Goal: Task Accomplishment & Management: Use online tool/utility

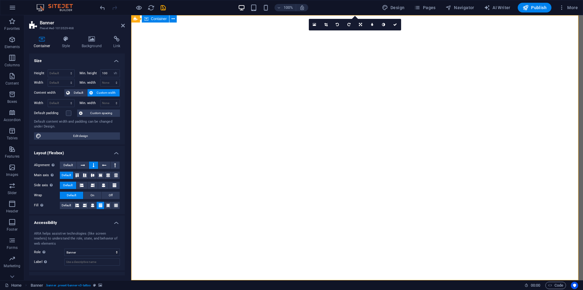
select select "vh"
select select "banner"
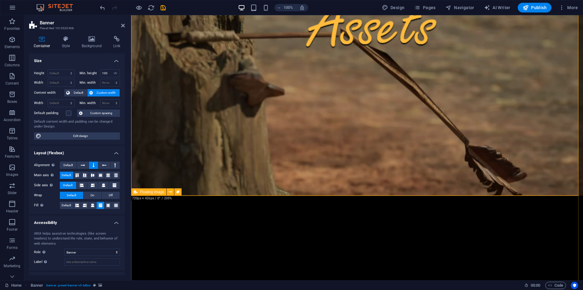
scroll to position [71, 0]
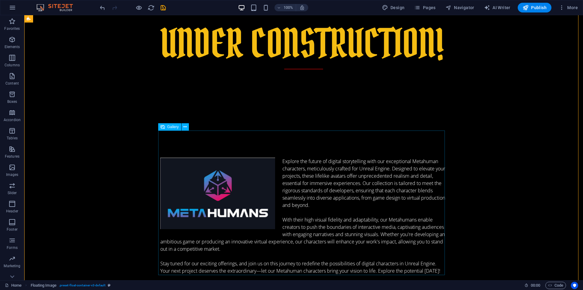
scroll to position [425, 0]
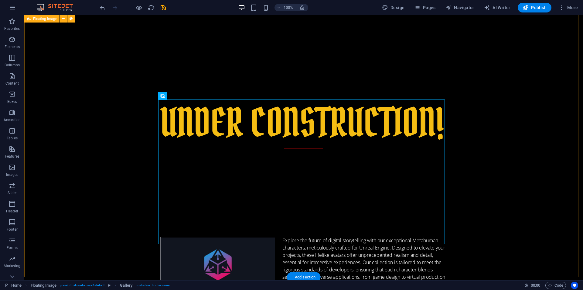
scroll to position [283, 0]
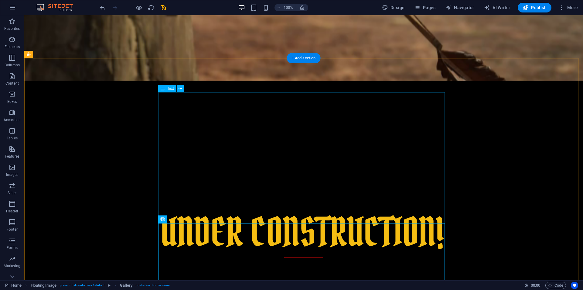
scroll to position [142, 0]
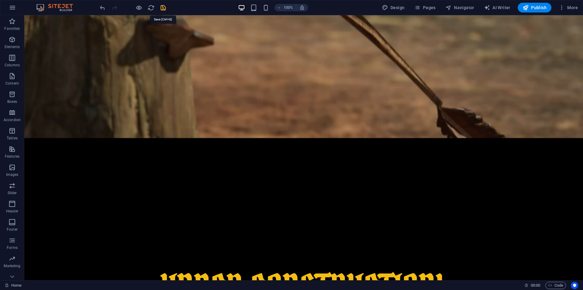
click at [165, 5] on icon "save" at bounding box center [163, 7] width 7 height 7
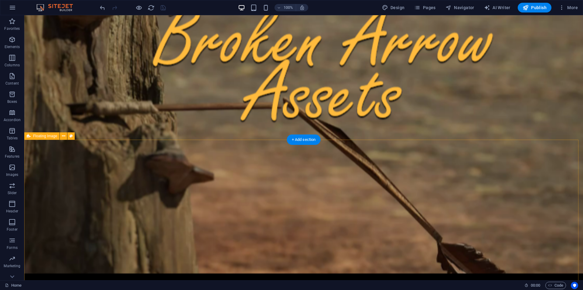
scroll to position [0, 0]
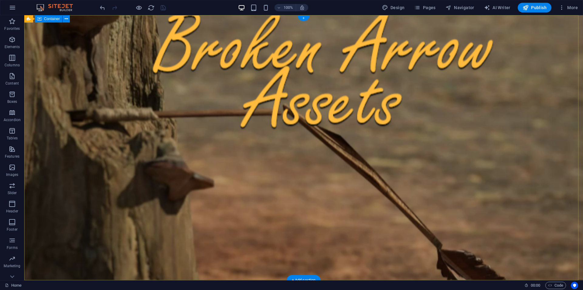
click at [65, 18] on icon at bounding box center [66, 19] width 3 height 6
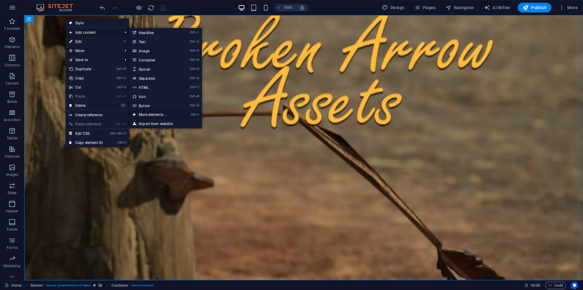
click at [156, 112] on link "Ctrl ⏎ More elements ..." at bounding box center [154, 114] width 50 height 9
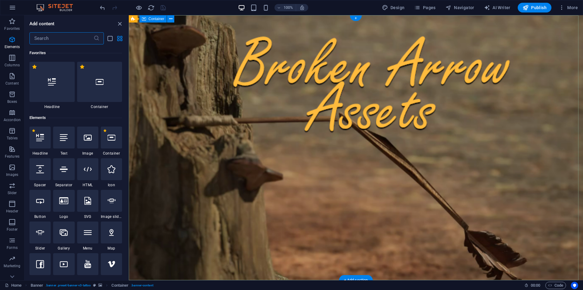
scroll to position [65, 0]
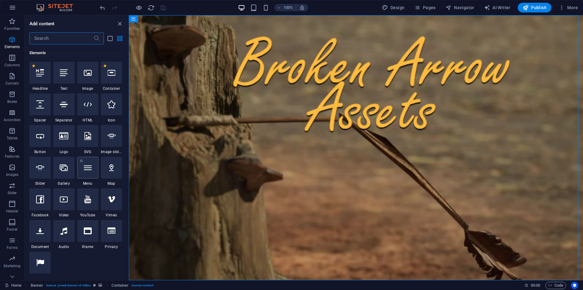
click at [90, 163] on icon at bounding box center [88, 167] width 8 height 8
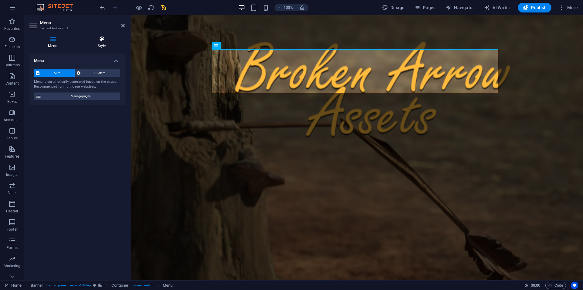
click at [99, 42] on h4 "Style" at bounding box center [102, 42] width 46 height 13
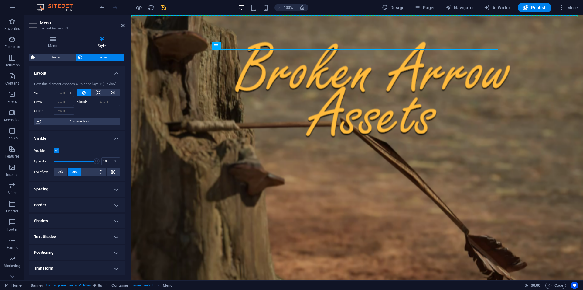
drag, startPoint x: 347, startPoint y: 60, endPoint x: 203, endPoint y: 16, distance: 151.2
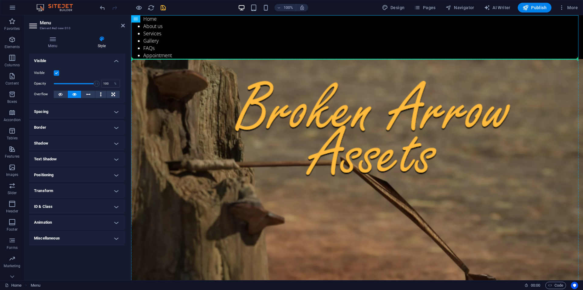
drag, startPoint x: 267, startPoint y: 32, endPoint x: 141, endPoint y: 65, distance: 130.2
drag, startPoint x: 266, startPoint y: 33, endPoint x: 135, endPoint y: 68, distance: 135.4
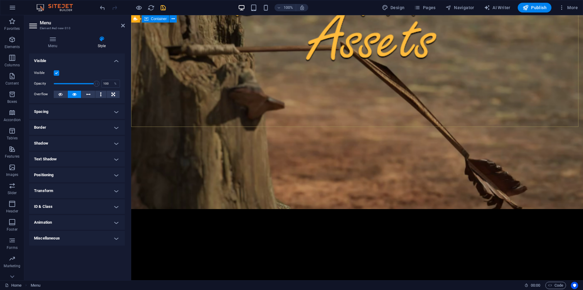
scroll to position [0, 0]
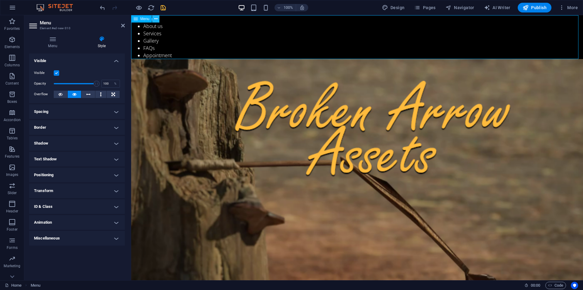
click at [157, 21] on icon at bounding box center [155, 19] width 3 height 6
click at [145, 19] on span "Menu" at bounding box center [144, 19] width 9 height 4
click at [49, 46] on h4 "Menu" at bounding box center [54, 42] width 50 height 13
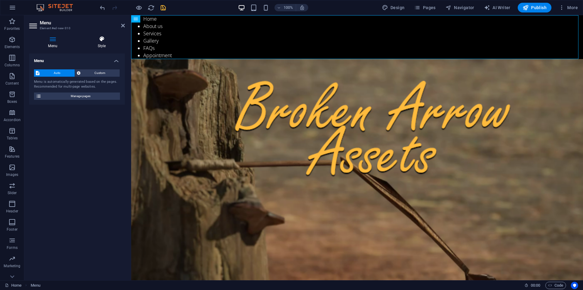
click at [104, 37] on icon at bounding box center [102, 39] width 46 height 6
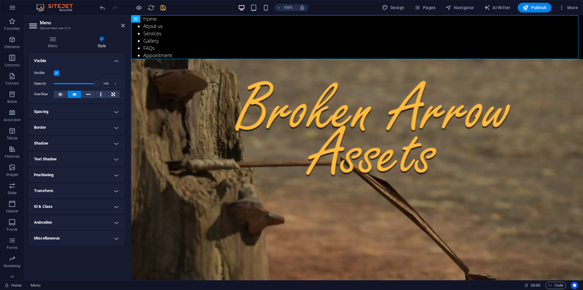
click at [114, 172] on h4 "Positioning" at bounding box center [77, 174] width 96 height 15
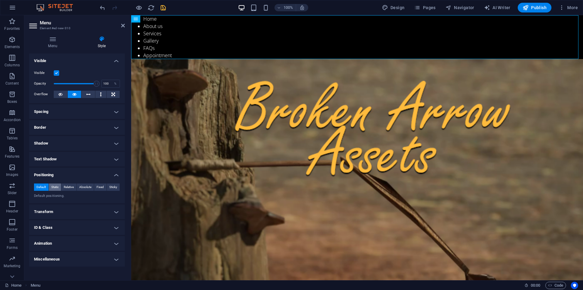
click at [55, 186] on span "Static" at bounding box center [54, 186] width 7 height 7
click at [74, 186] on span "Relative" at bounding box center [69, 186] width 10 height 7
click at [40, 186] on span "Default" at bounding box center [40, 186] width 9 height 7
click at [53, 43] on h4 "Menu" at bounding box center [54, 42] width 50 height 13
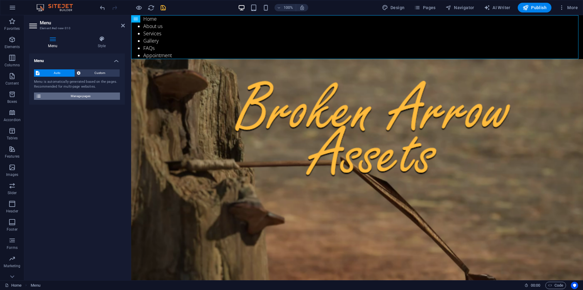
click at [48, 97] on span "Manage pages" at bounding box center [80, 95] width 75 height 7
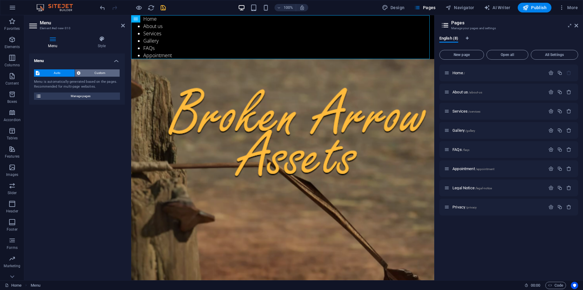
click at [83, 74] on span "Custom" at bounding box center [100, 72] width 36 height 7
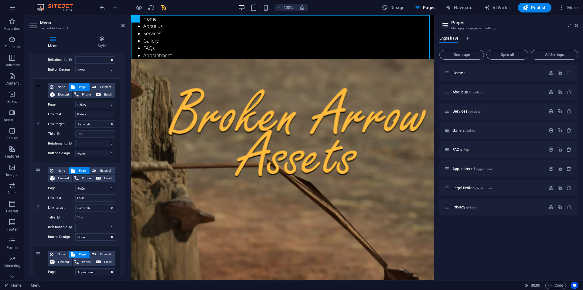
scroll to position [354, 0]
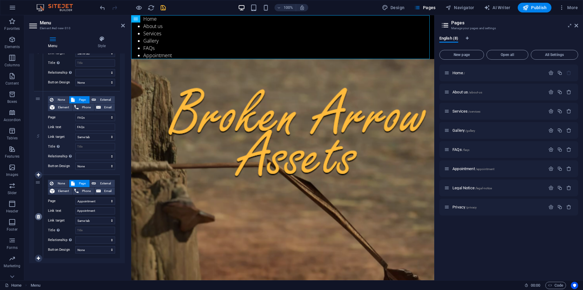
click at [39, 214] on icon at bounding box center [38, 216] width 3 height 4
select select
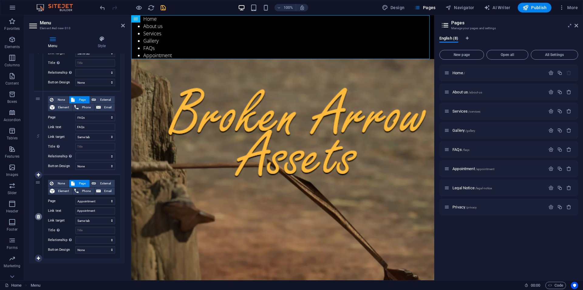
select select
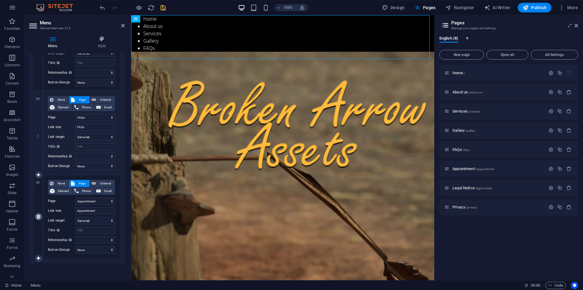
scroll to position [271, 0]
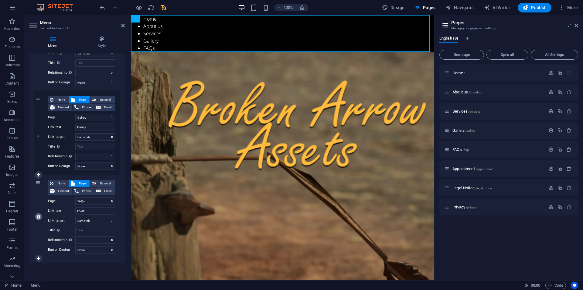
click at [38, 217] on icon at bounding box center [38, 216] width 3 height 4
select select
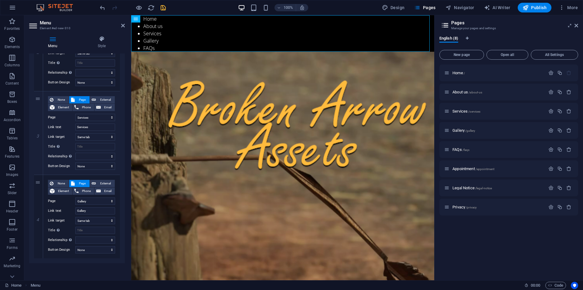
scroll to position [187, 0]
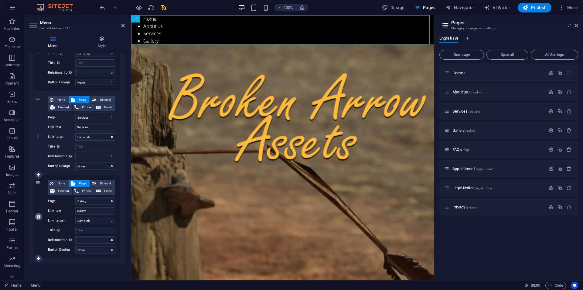
click at [36, 216] on link at bounding box center [38, 216] width 7 height 7
select select
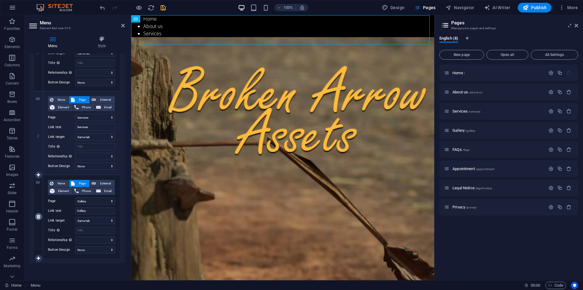
scroll to position [104, 0]
click at [36, 214] on link at bounding box center [38, 216] width 7 height 7
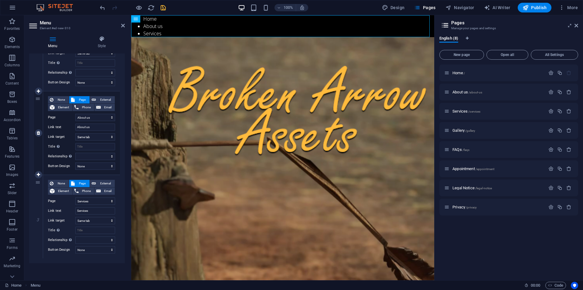
select select
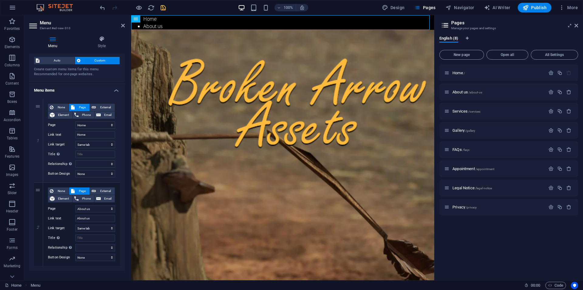
scroll to position [0, 0]
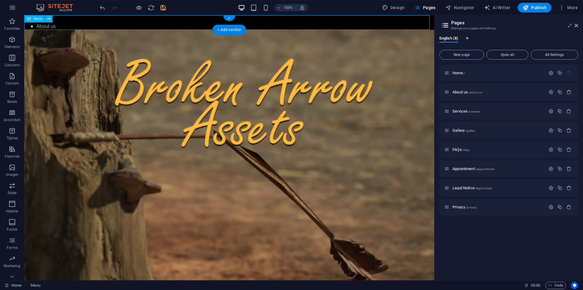
click at [87, 27] on nav "Home About us" at bounding box center [229, 22] width 410 height 15
drag, startPoint x: 52, startPoint y: 32, endPoint x: 56, endPoint y: 144, distance: 112.2
click at [151, 19] on nav "Home About us" at bounding box center [229, 22] width 410 height 15
click at [48, 20] on icon at bounding box center [48, 19] width 3 height 6
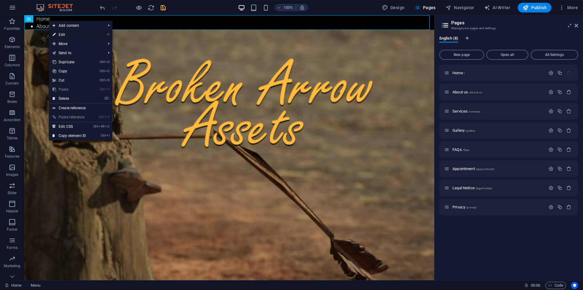
click at [61, 34] on link "⏎ Edit" at bounding box center [69, 34] width 41 height 9
select select
select select "1"
select select
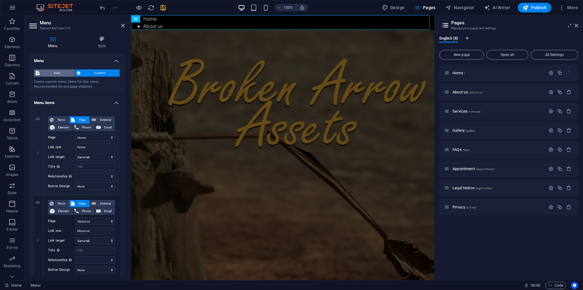
click at [42, 72] on span "Auto" at bounding box center [57, 72] width 32 height 7
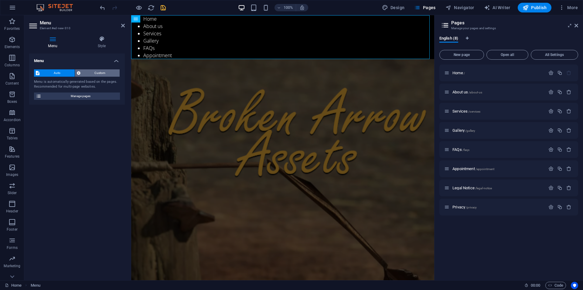
click at [81, 70] on button "Custom" at bounding box center [97, 72] width 45 height 7
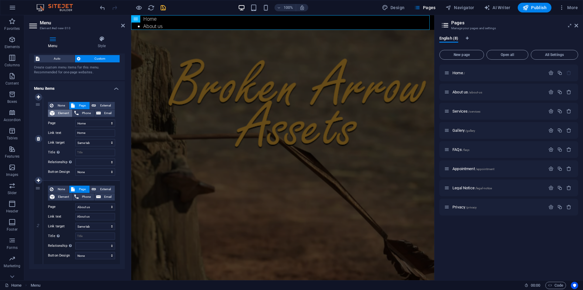
scroll to position [20, 0]
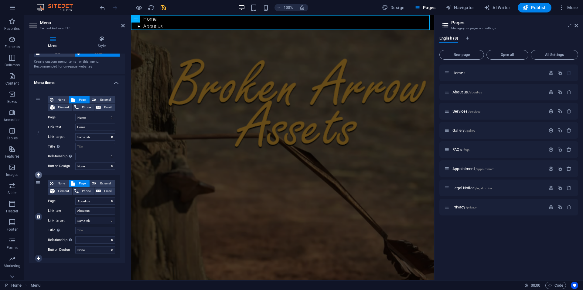
click at [36, 172] on link at bounding box center [38, 174] width 7 height 7
select select
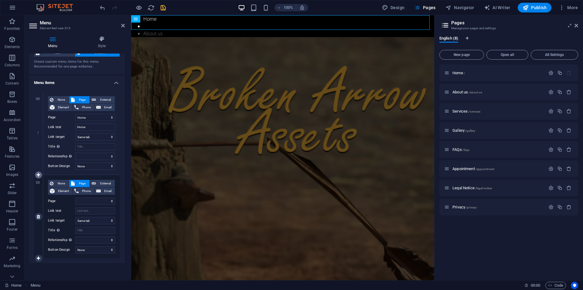
select select "1"
select select
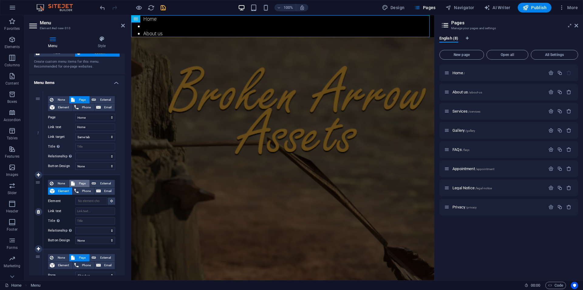
click at [79, 183] on span "Page" at bounding box center [82, 183] width 11 height 7
select select
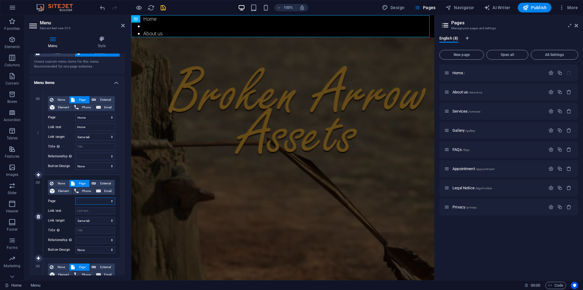
click at [84, 200] on select "Home About us Services Gallery FAQs Appointment Legal Notice Privacy" at bounding box center [95, 200] width 40 height 7
select select "3"
click at [75, 197] on select "Home About us Services Gallery FAQs Appointment Legal Notice Privacy" at bounding box center [95, 200] width 40 height 7
select select
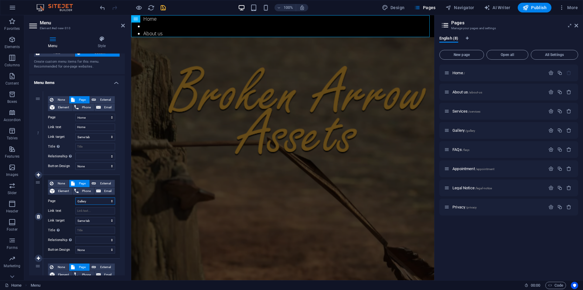
select select
click at [82, 210] on input "Link text" at bounding box center [95, 210] width 40 height 7
type input "M"
select select
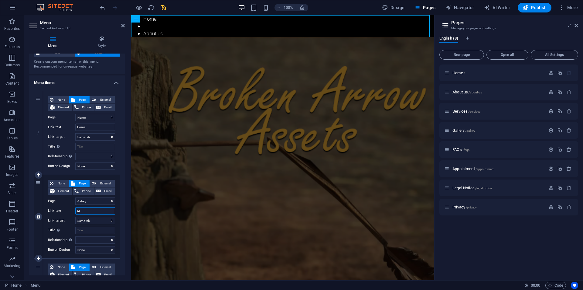
select select
type input "Met"
select select
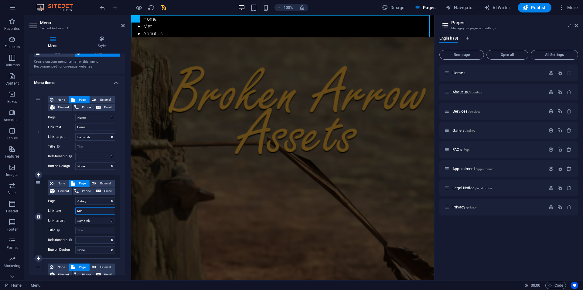
type input "Meta"
select select
type input "Metahu"
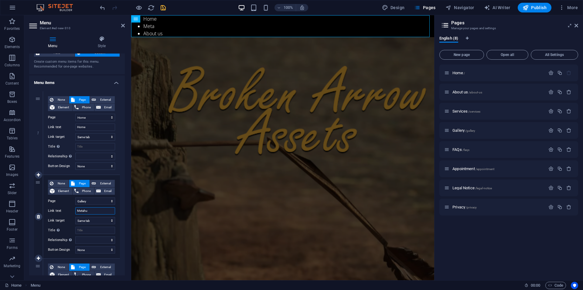
select select
type input "Metahum"
select select
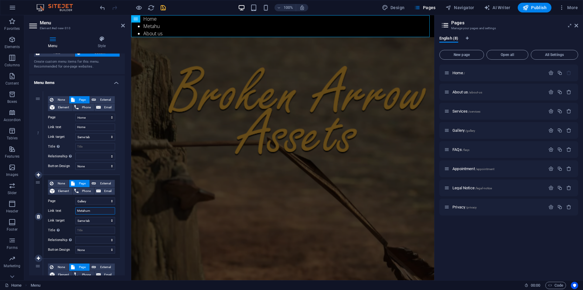
select select
type input "Metahuma"
select select
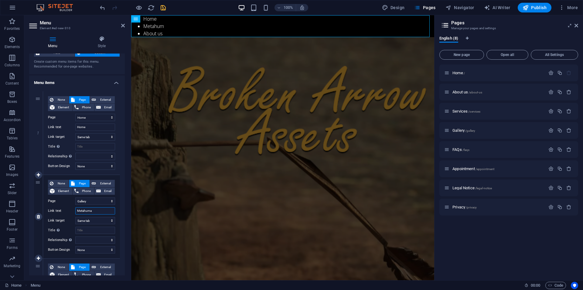
select select
type input "Metahuman"
select select
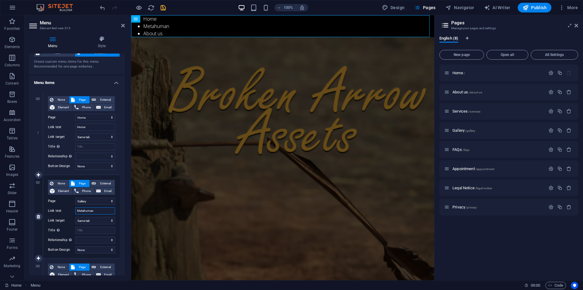
type input "Metahuman"
select select
type input "Metahuman Ga"
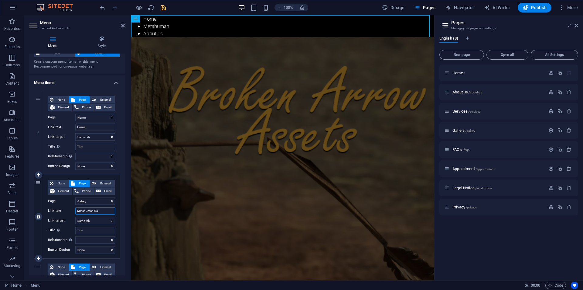
select select
type input "Metahuman Gallery"
select select
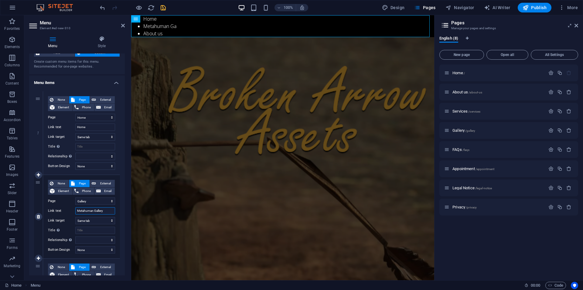
select select
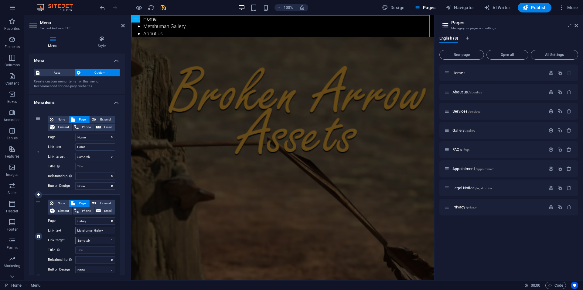
scroll to position [0, 0]
type input "Metahuman Gallery"
click at [102, 44] on h4 "Style" at bounding box center [102, 42] width 46 height 13
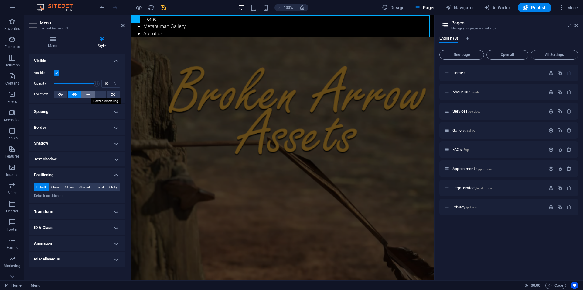
click at [85, 94] on button at bounding box center [88, 94] width 14 height 7
click at [73, 92] on icon at bounding box center [74, 94] width 4 height 7
click at [75, 107] on h4 "Spacing" at bounding box center [77, 111] width 96 height 15
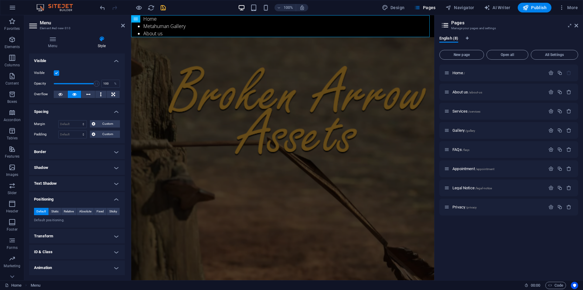
click at [75, 107] on h4 "Spacing" at bounding box center [77, 109] width 96 height 11
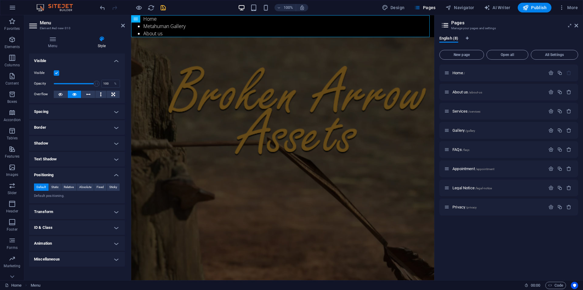
click at [80, 123] on h4 "Border" at bounding box center [77, 127] width 96 height 15
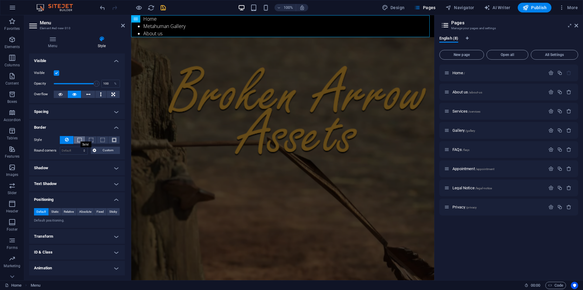
click at [77, 139] on span at bounding box center [79, 140] width 4 height 4
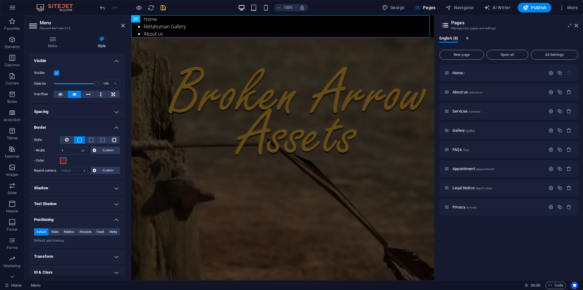
click at [61, 163] on button "- Color" at bounding box center [63, 160] width 7 height 7
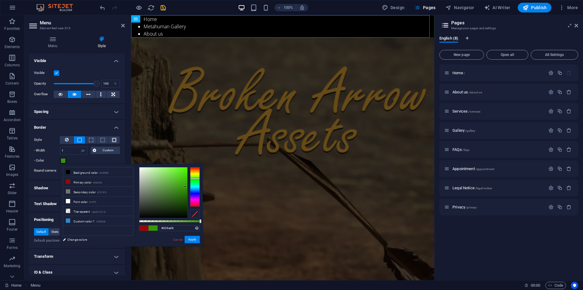
click at [192, 178] on div at bounding box center [195, 186] width 10 height 39
click at [194, 175] on div at bounding box center [195, 186] width 10 height 39
type input "#9a8506"
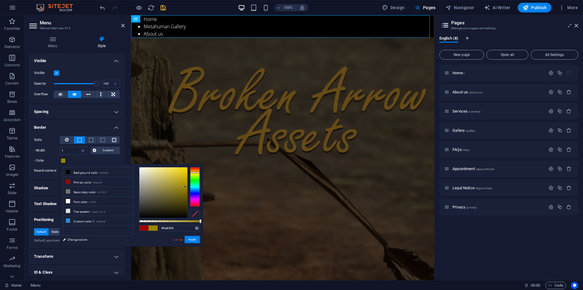
click at [194, 172] on div at bounding box center [195, 186] width 10 height 39
click at [194, 172] on div at bounding box center [195, 173] width 10 height 2
click at [193, 240] on button "Apply" at bounding box center [192, 238] width 15 height 7
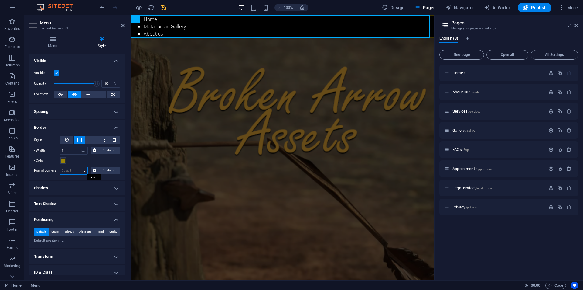
click at [83, 171] on select "Default px rem % vh vw Custom" at bounding box center [73, 170] width 27 height 7
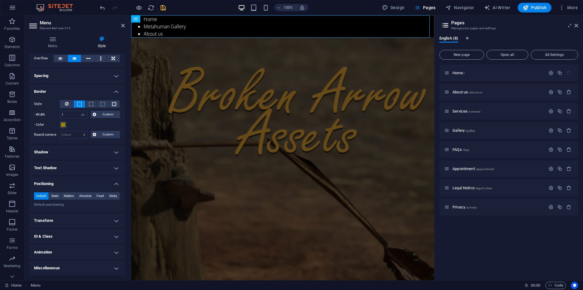
click at [77, 220] on h4 "Transform" at bounding box center [77, 220] width 96 height 15
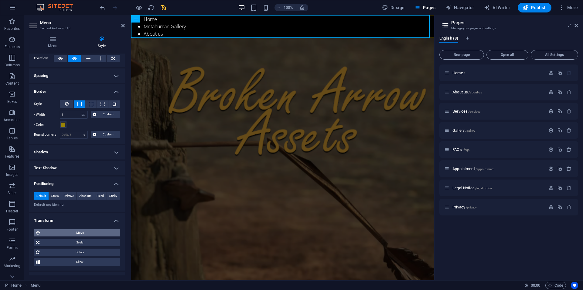
click at [77, 233] on span "Move" at bounding box center [80, 232] width 76 height 7
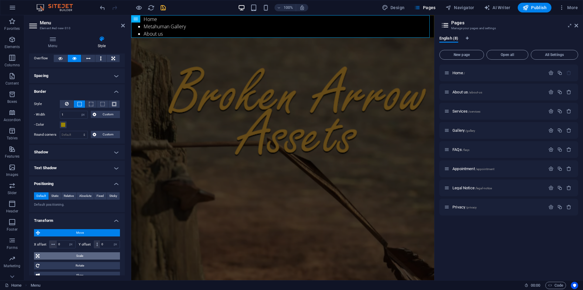
click at [68, 254] on span "Scale" at bounding box center [79, 255] width 77 height 7
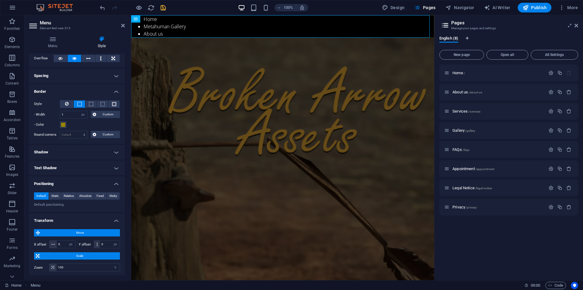
scroll to position [105, 0]
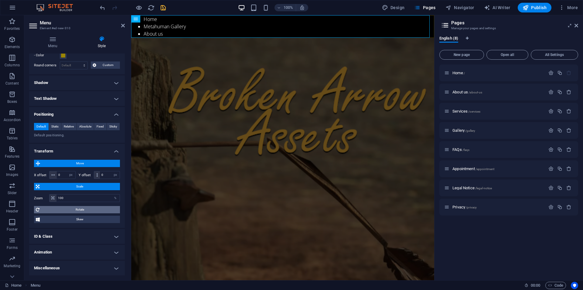
click at [66, 208] on span "Rotate" at bounding box center [79, 209] width 77 height 7
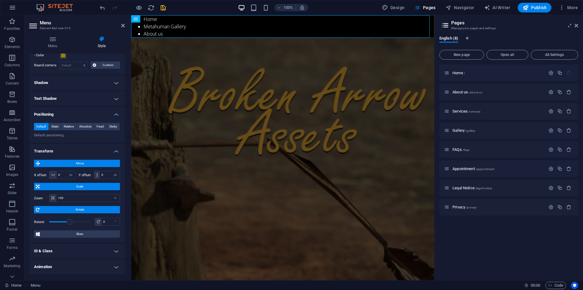
click at [66, 208] on span "Rotate" at bounding box center [79, 209] width 77 height 7
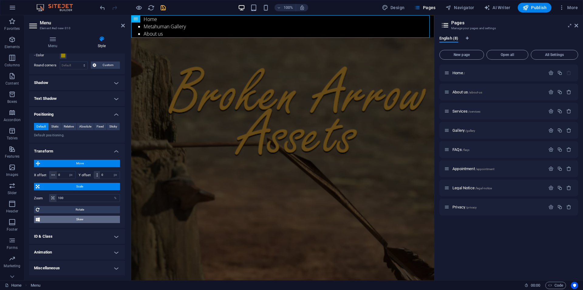
click at [65, 218] on span "Skew" at bounding box center [80, 218] width 77 height 7
click at [65, 190] on span "Scale" at bounding box center [79, 186] width 77 height 7
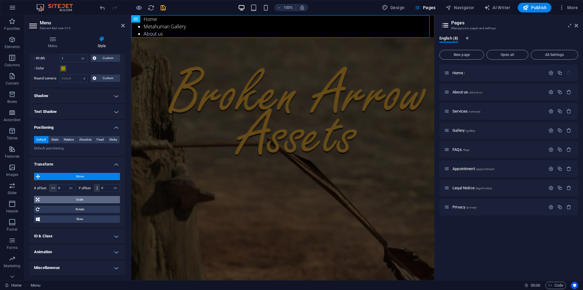
scroll to position [92, 0]
click at [60, 175] on span "Move" at bounding box center [80, 176] width 76 height 7
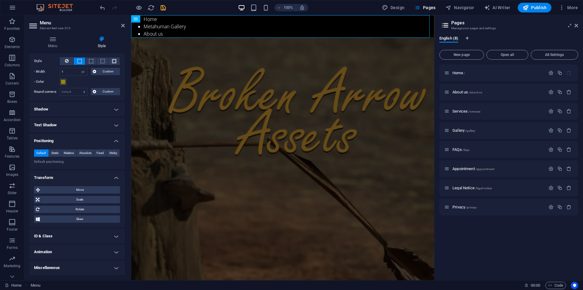
drag, startPoint x: 110, startPoint y: 180, endPoint x: 111, endPoint y: 174, distance: 5.6
click at [111, 178] on h4 "Transform" at bounding box center [77, 175] width 96 height 11
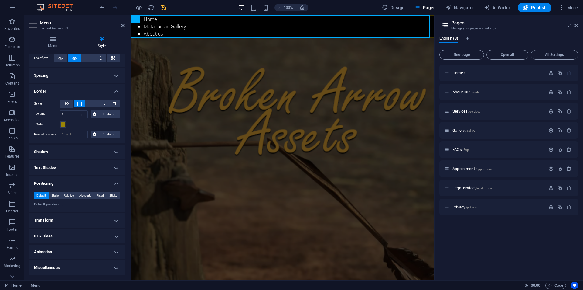
click at [87, 267] on h4 "Miscellaneous" at bounding box center [77, 267] width 96 height 15
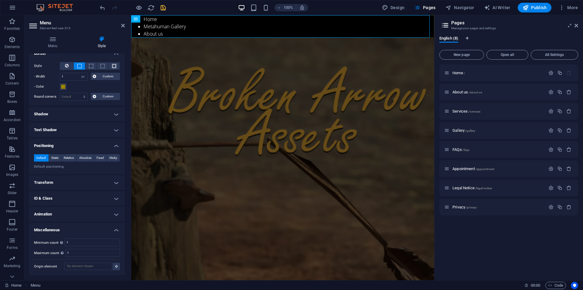
scroll to position [74, 0]
click at [155, 17] on icon at bounding box center [155, 19] width 3 height 6
click at [135, 17] on icon at bounding box center [136, 18] width 4 height 7
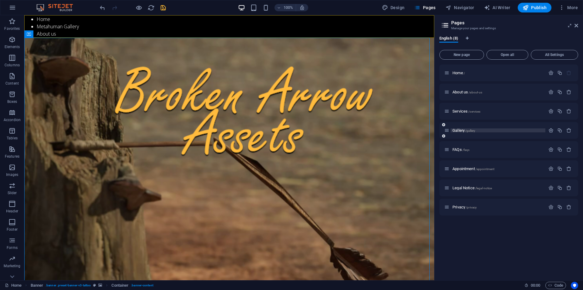
click at [460, 130] on span "Gallery /gallery" at bounding box center [464, 130] width 23 height 5
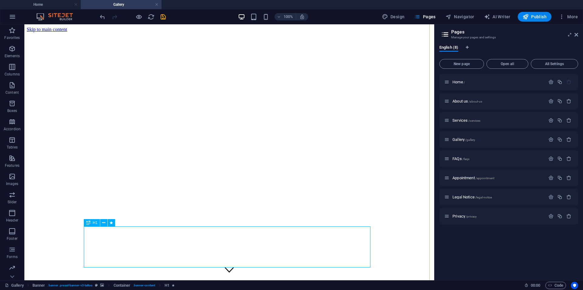
scroll to position [71, 0]
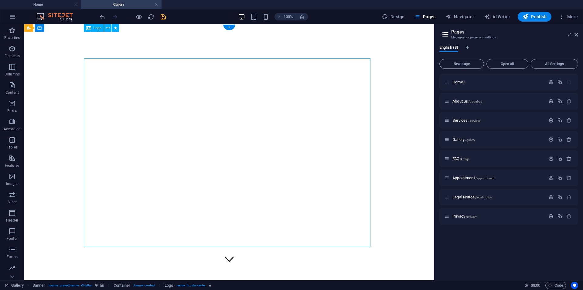
scroll to position [0, 0]
click at [106, 57] on icon at bounding box center [107, 55] width 3 height 6
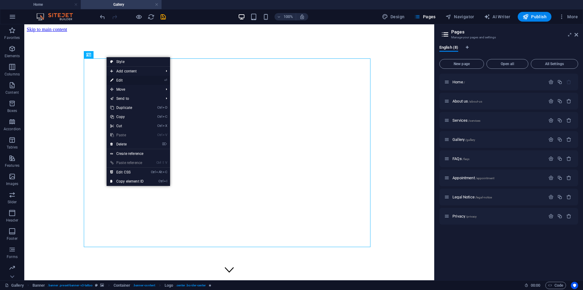
click at [124, 77] on link "⏎ Edit" at bounding box center [127, 80] width 41 height 9
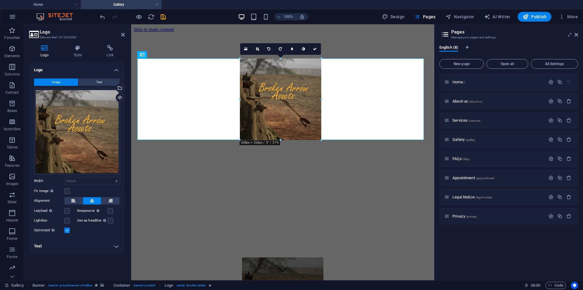
drag, startPoint x: 375, startPoint y: 246, endPoint x: 269, endPoint y: 88, distance: 190.5
type input "268"
select select "px"
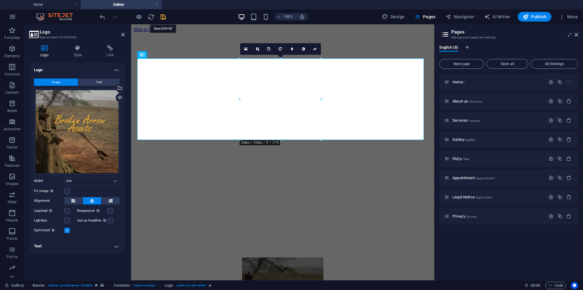
click at [161, 17] on icon "save" at bounding box center [163, 16] width 7 height 7
